Goal: Complete application form

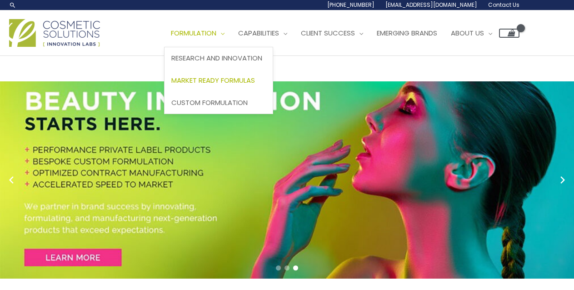
click at [171, 85] on span "Market Ready Formulas" at bounding box center [213, 80] width 84 height 10
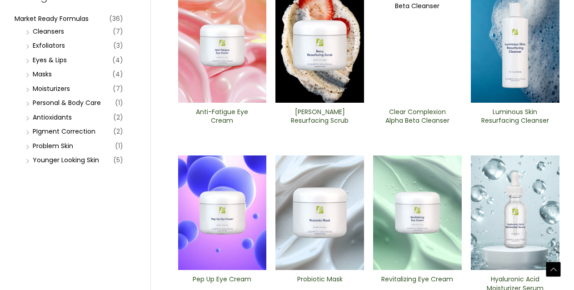
scroll to position [12, 0]
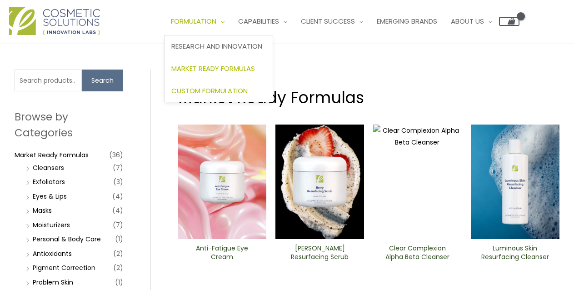
click at [171, 95] on span "Custom Formulation" at bounding box center [209, 91] width 76 height 10
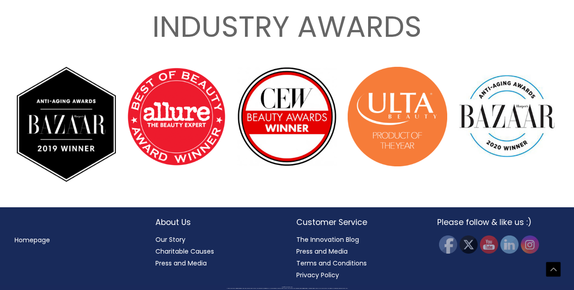
scroll to position [1718, 0]
click at [178, 238] on link "Our Story" at bounding box center [170, 239] width 30 height 9
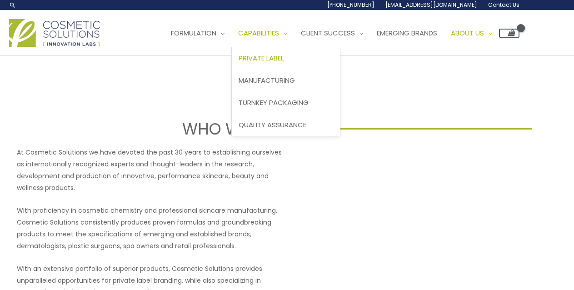
click at [238, 63] on span "Private Label" at bounding box center [260, 58] width 45 height 10
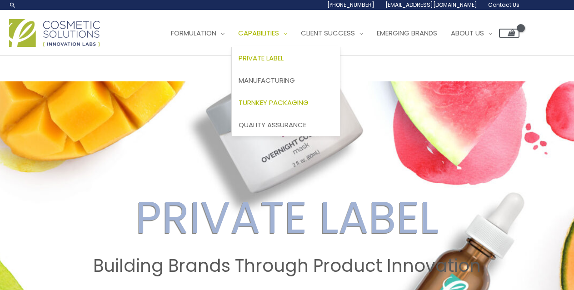
click at [238, 107] on span "Turnkey Packaging" at bounding box center [273, 103] width 70 height 10
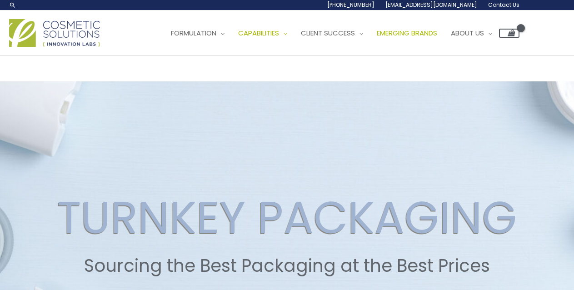
click at [377, 38] on span "Emerging Brands" at bounding box center [407, 33] width 60 height 10
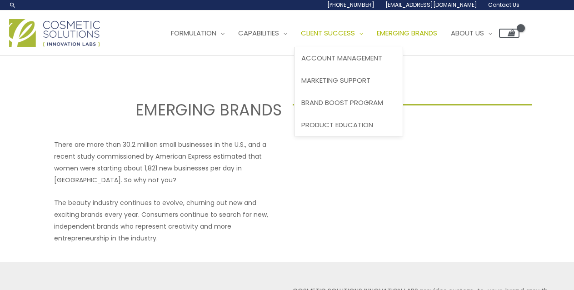
click at [301, 38] on span "Client Success" at bounding box center [328, 33] width 54 height 10
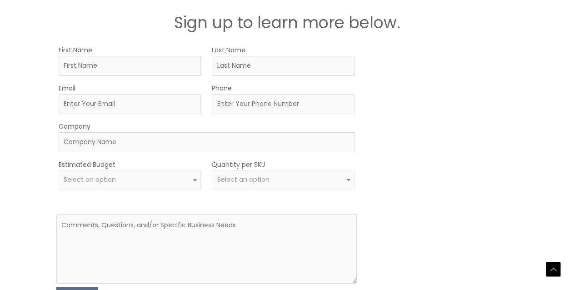
scroll to position [1693, 0]
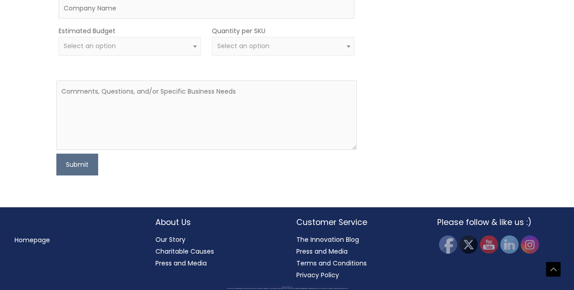
click at [169, 50] on span "Select an option" at bounding box center [130, 46] width 132 height 9
click at [304, 50] on span "Select an option" at bounding box center [283, 46] width 132 height 9
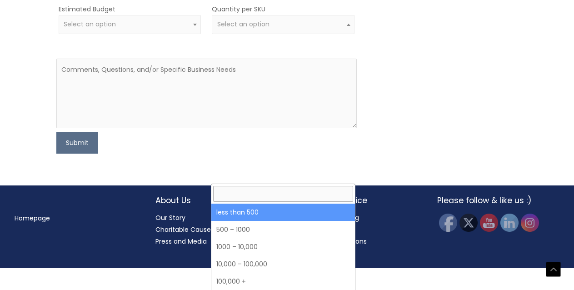
click at [429, 89] on div "MOQ TRIGGER STEP 2 TRIGGER" at bounding box center [442, 21] width 150 height 265
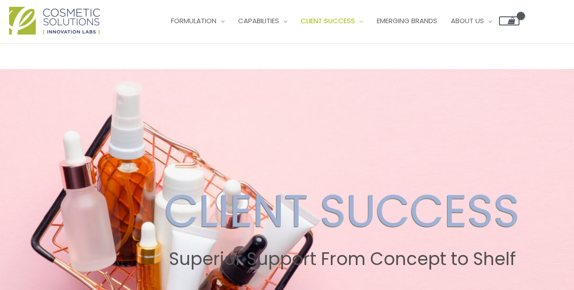
scroll to position [0, 0]
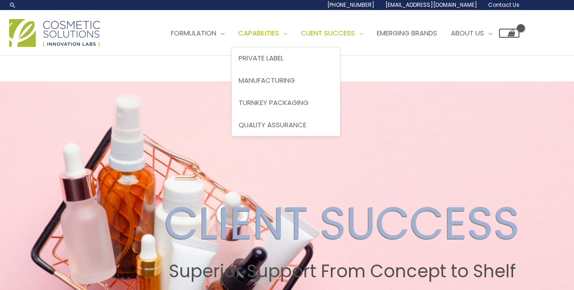
click at [238, 38] on span "Capabilities" at bounding box center [258, 33] width 41 height 10
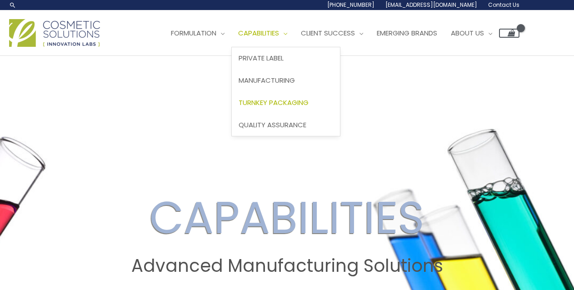
click at [238, 107] on span "Turnkey Packaging" at bounding box center [273, 103] width 70 height 10
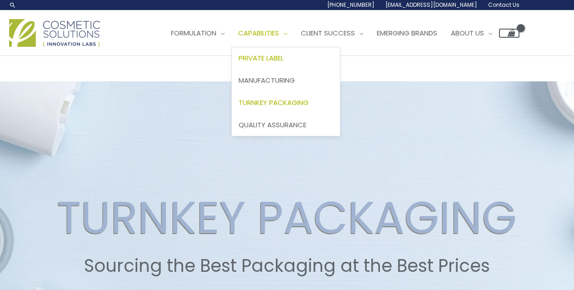
click at [238, 63] on span "Private Label" at bounding box center [260, 58] width 45 height 10
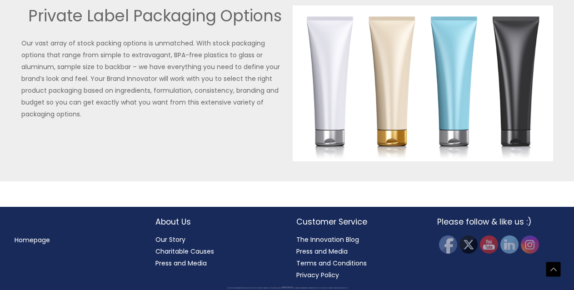
scroll to position [2245, 0]
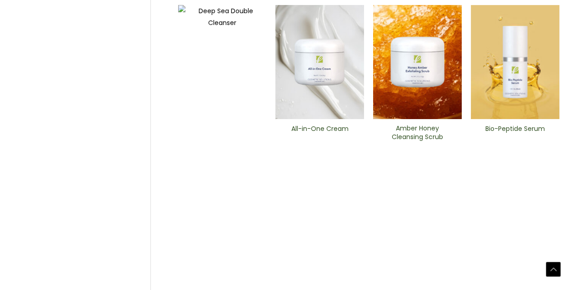
scroll to position [330, 0]
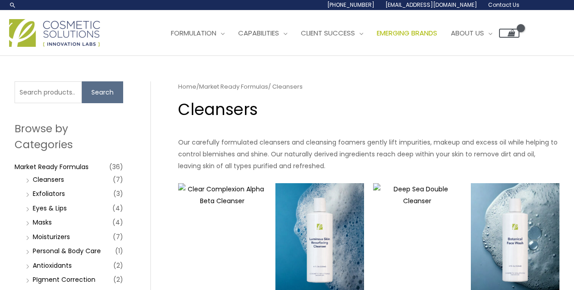
click at [377, 38] on span "Emerging Brands" at bounding box center [407, 33] width 60 height 10
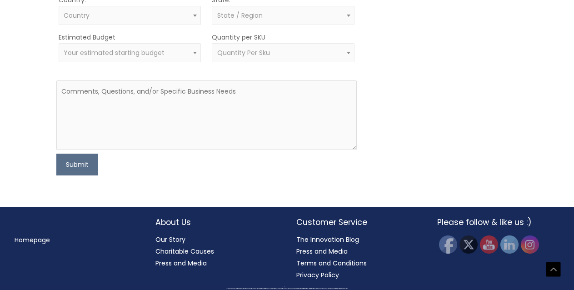
scroll to position [746, 0]
type input "Dane"
type input "Chapman"
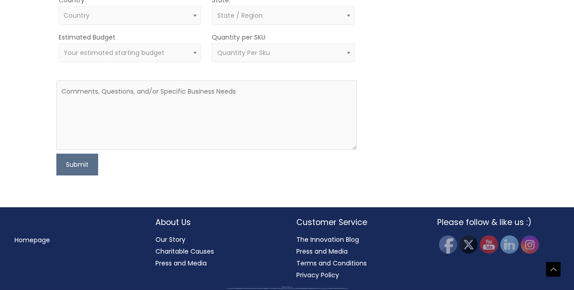
type input "st.vorisventures@gmail.com"
type input "7654271756"
type input "St. Voris Brands"
click at [170, 20] on span "Country" at bounding box center [130, 15] width 132 height 9
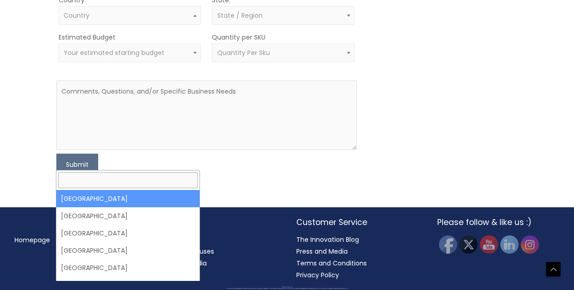
select select "United States"
select select
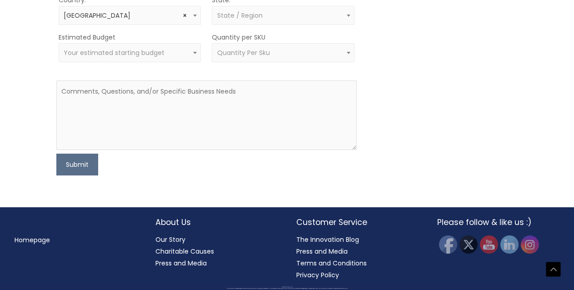
click at [277, 20] on span "State / Region" at bounding box center [283, 15] width 132 height 9
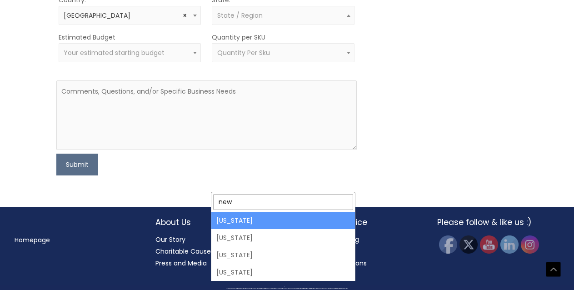
type input "new"
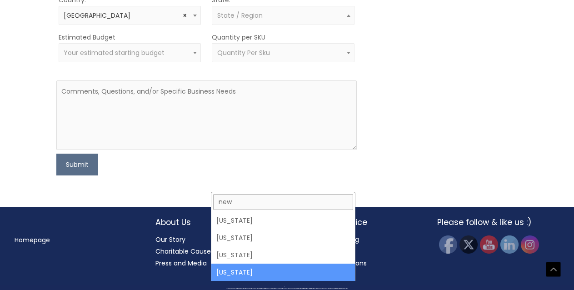
select select "New York"
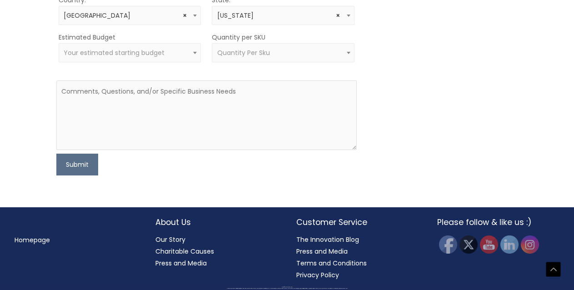
scroll to position [882, 0]
click at [167, 62] on span "Your estimated starting budget" at bounding box center [130, 52] width 143 height 19
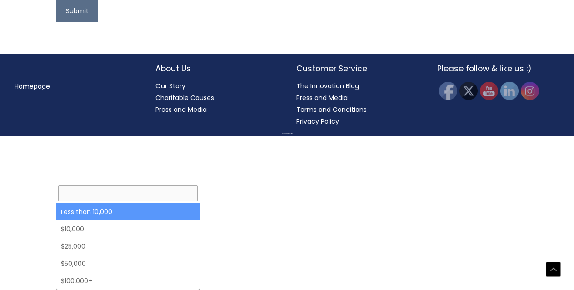
select select "-10000"
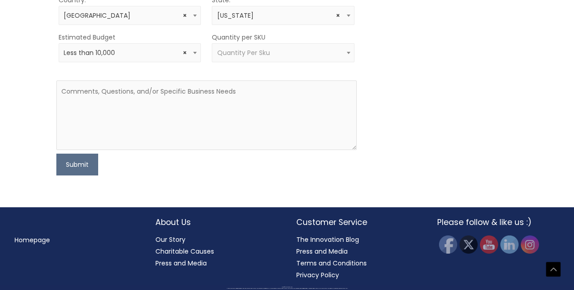
click at [232, 57] on span "Quantity Per Sku" at bounding box center [243, 52] width 53 height 9
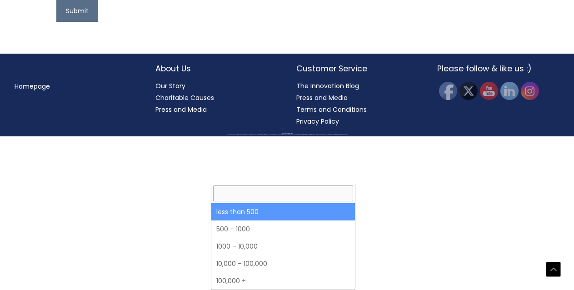
select select "3"
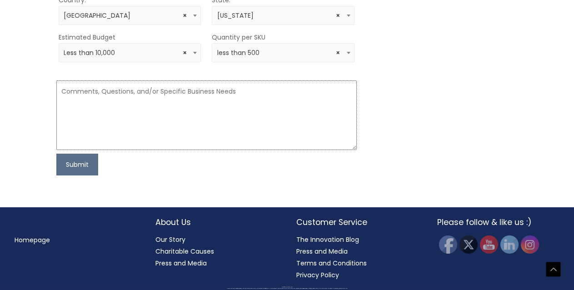
click at [199, 150] on textarea at bounding box center [206, 115] width 300 height 70
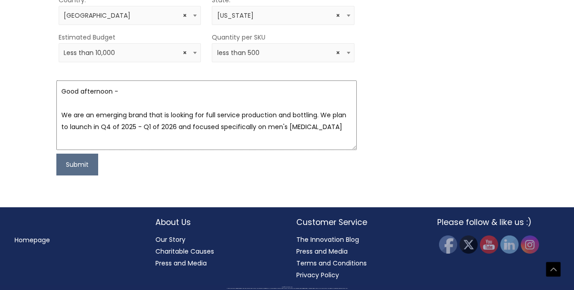
click at [168, 150] on textarea "Good afternoon - We are an emerging brand that is looking for full service prod…" at bounding box center [206, 115] width 300 height 70
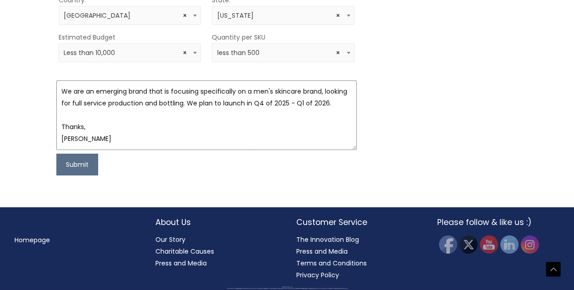
click at [344, 150] on textarea "Good afternoon - We are an emerging brand that is focusing specifically on a me…" at bounding box center [206, 115] width 300 height 70
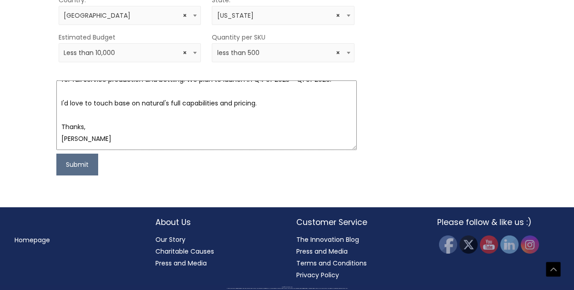
scroll to position [973, 0]
type textarea "Good afternoon - We are an emerging brand that is focusing specifically on a me…"
click at [88, 166] on button "Submit" at bounding box center [77, 165] width 42 height 22
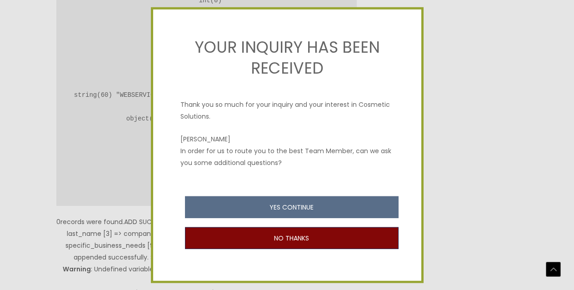
click at [323, 232] on button "NO THANKS" at bounding box center [291, 238] width 213 height 22
